Goal: Task Accomplishment & Management: Use online tool/utility

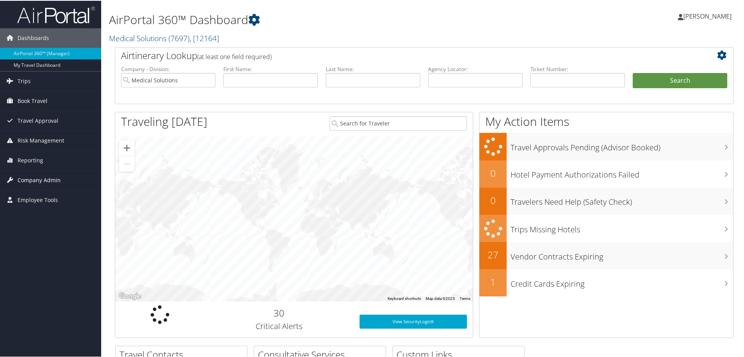
click at [25, 182] on span "Company Admin" at bounding box center [39, 179] width 43 height 19
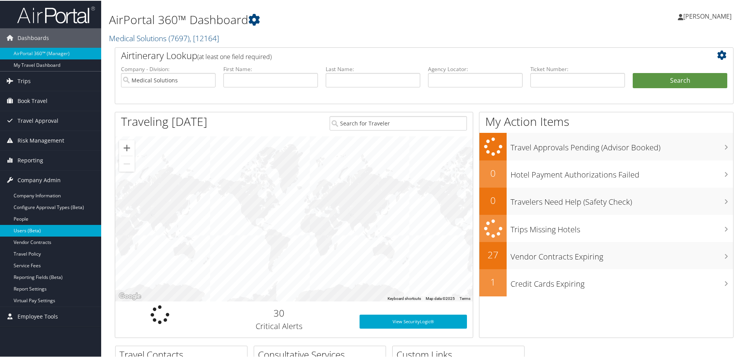
click at [24, 231] on link "Users (Beta)" at bounding box center [50, 230] width 101 height 12
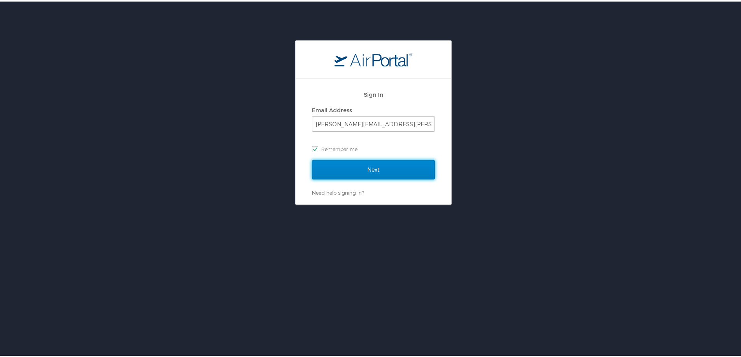
click at [367, 167] on input "Next" at bounding box center [373, 168] width 123 height 19
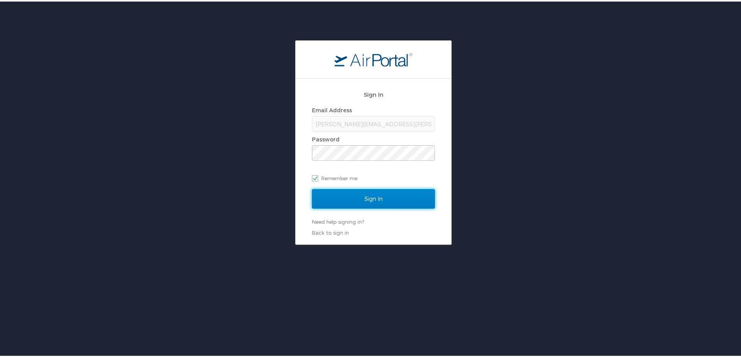
click at [373, 201] on input "Sign In" at bounding box center [373, 197] width 123 height 19
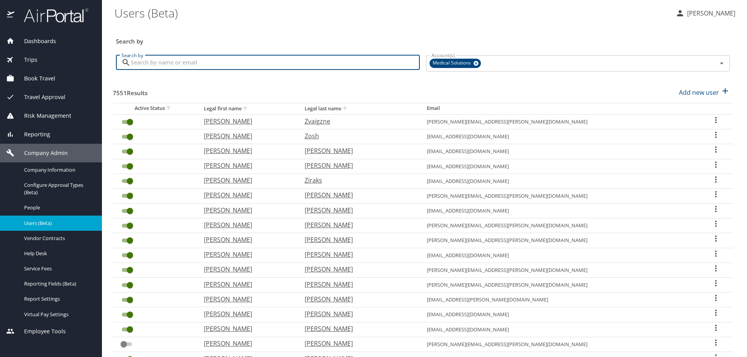
click at [145, 65] on input "Search by" at bounding box center [275, 62] width 289 height 15
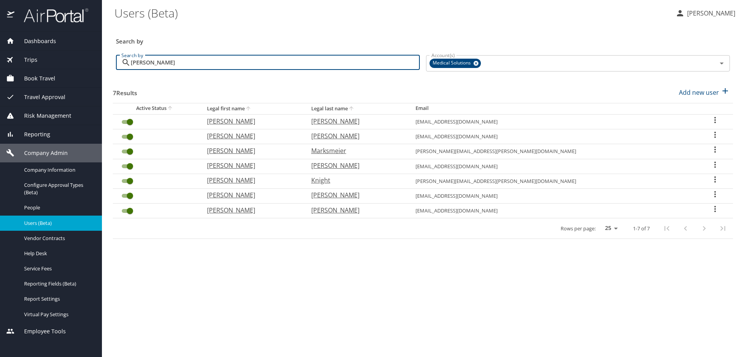
type input "Bethany"
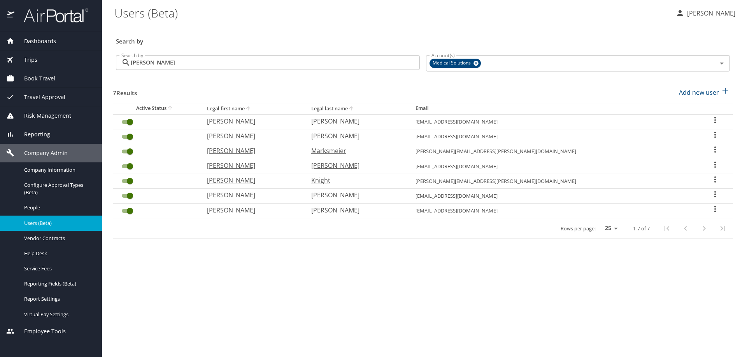
click at [40, 77] on span "Book Travel" at bounding box center [34, 78] width 41 height 9
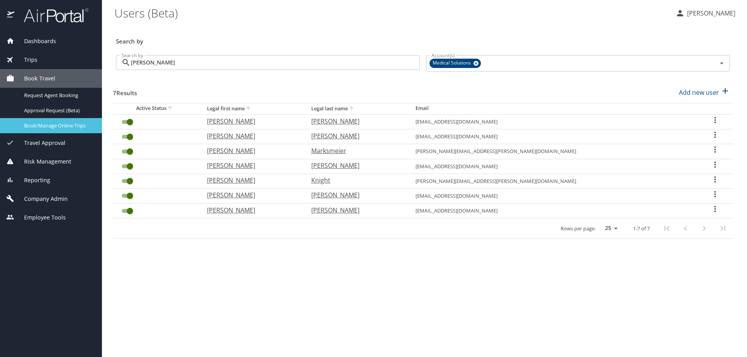
click at [50, 129] on span "Book/Manage Online Trips" at bounding box center [58, 125] width 68 height 7
